Goal: Information Seeking & Learning: Learn about a topic

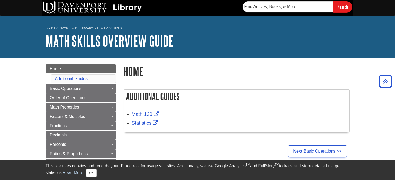
scroll to position [69, 0]
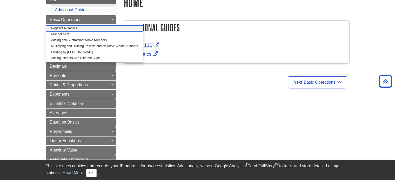
click at [74, 28] on link "Negative Numbers" at bounding box center [94, 28] width 97 height 6
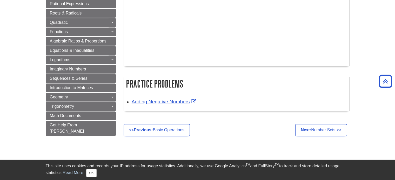
scroll to position [380, 0]
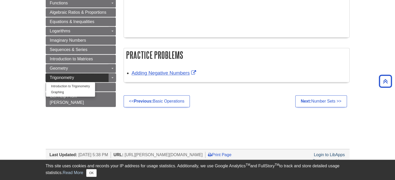
click at [73, 73] on link "Trigonometry" at bounding box center [81, 77] width 70 height 9
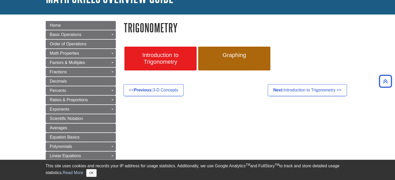
scroll to position [35, 0]
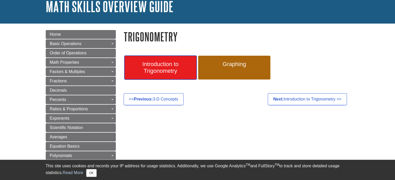
click at [184, 77] on link "Introduction to Trigonometry" at bounding box center [160, 68] width 72 height 24
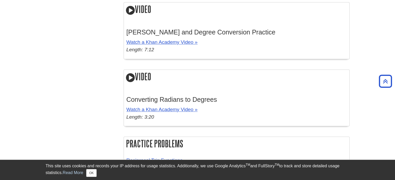
scroll to position [865, 0]
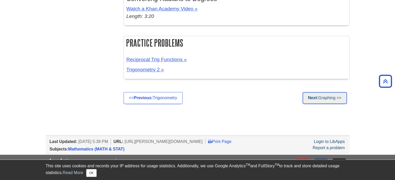
click at [322, 96] on link "Next: Graphing >>" at bounding box center [324, 98] width 44 height 12
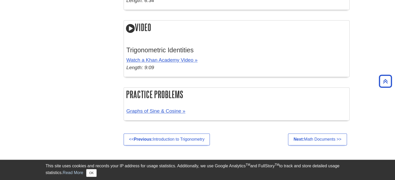
scroll to position [899, 0]
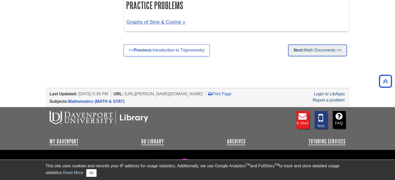
click at [310, 49] on link "Next: Math Documents >>" at bounding box center [317, 50] width 59 height 12
